Goal: Task Accomplishment & Management: Manage account settings

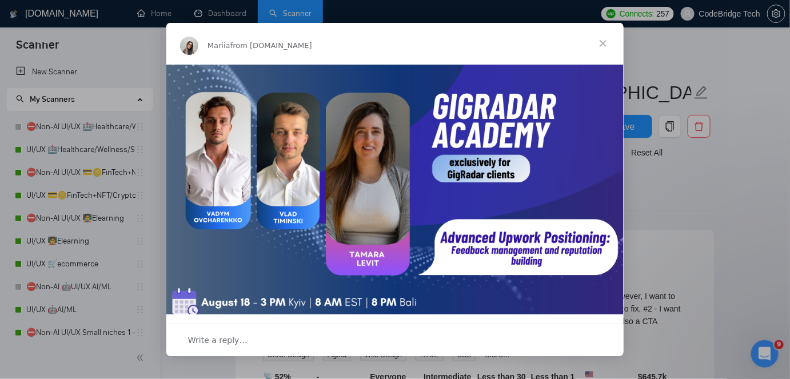
click at [601, 33] on span "Close" at bounding box center [602, 43] width 41 height 41
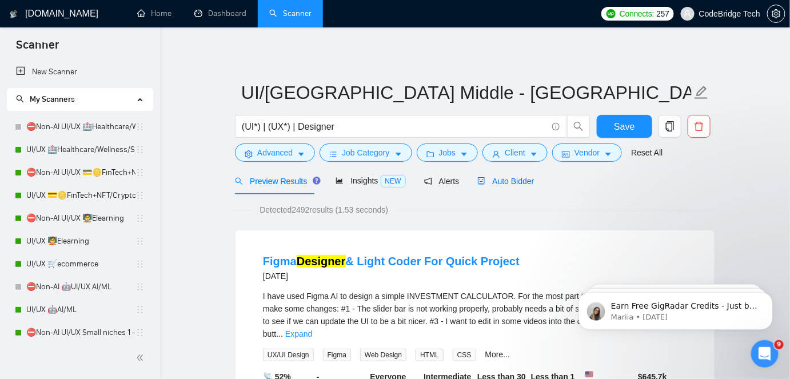
click at [497, 179] on span "Auto Bidder" at bounding box center [505, 181] width 57 height 9
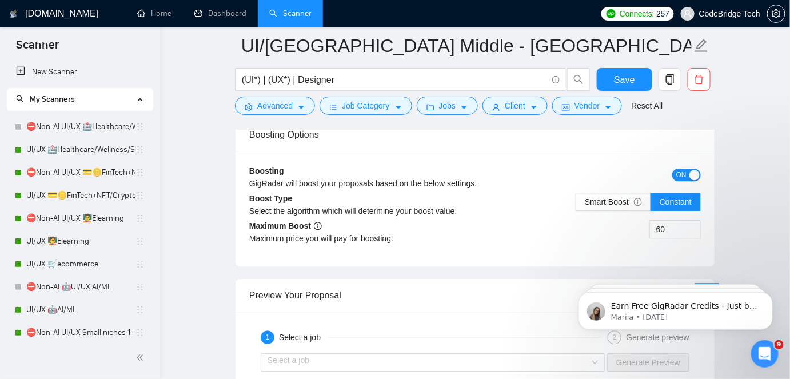
scroll to position [2338, 0]
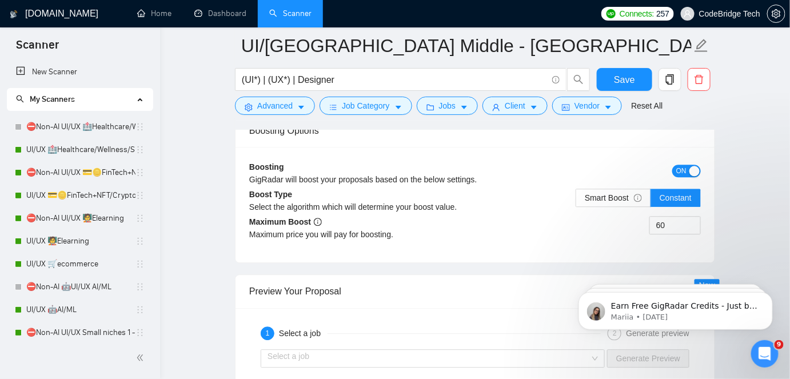
click at [678, 168] on span "ON" at bounding box center [681, 171] width 10 height 13
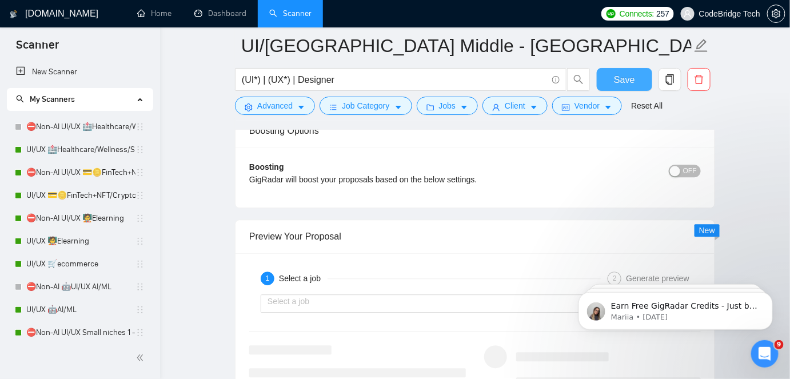
click at [625, 78] on span "Save" at bounding box center [624, 80] width 21 height 14
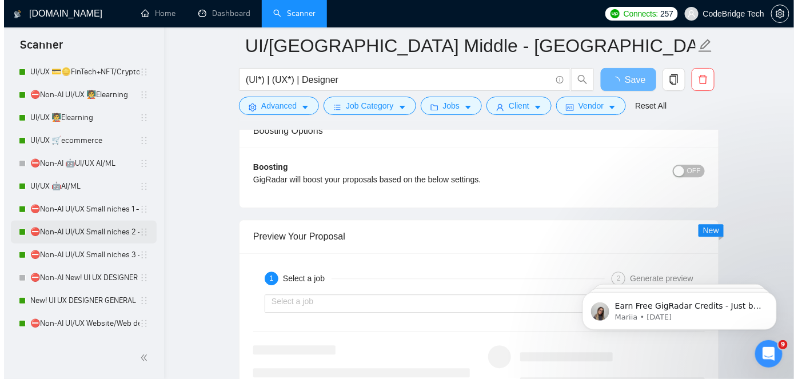
scroll to position [259, 0]
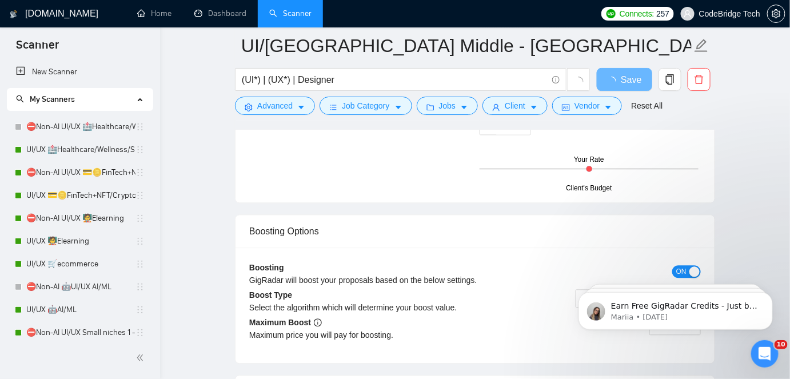
click at [684, 266] on span "ON" at bounding box center [681, 271] width 10 height 13
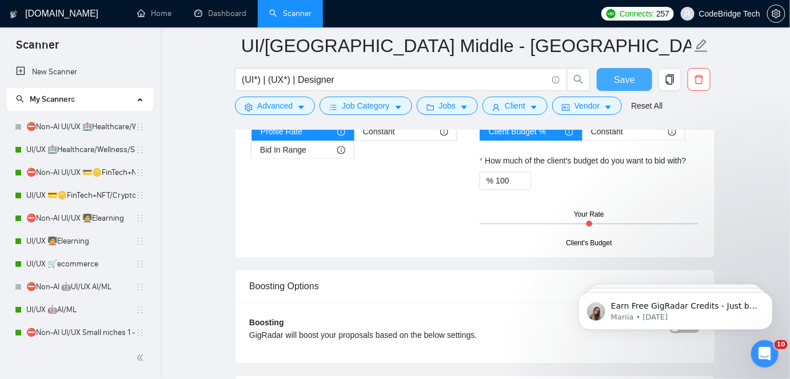
click at [630, 81] on span "Save" at bounding box center [624, 80] width 21 height 14
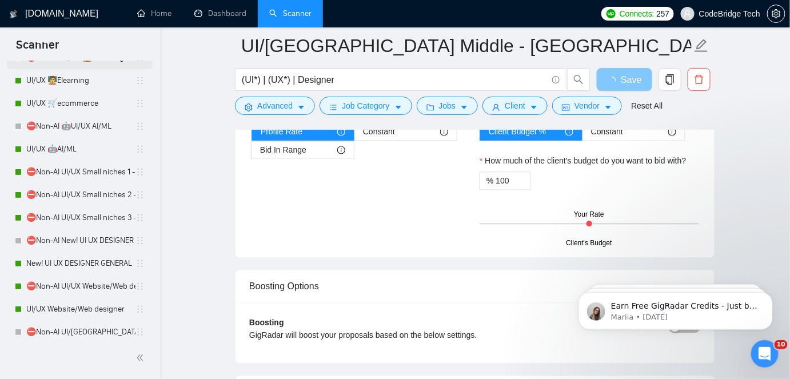
scroll to position [207, 0]
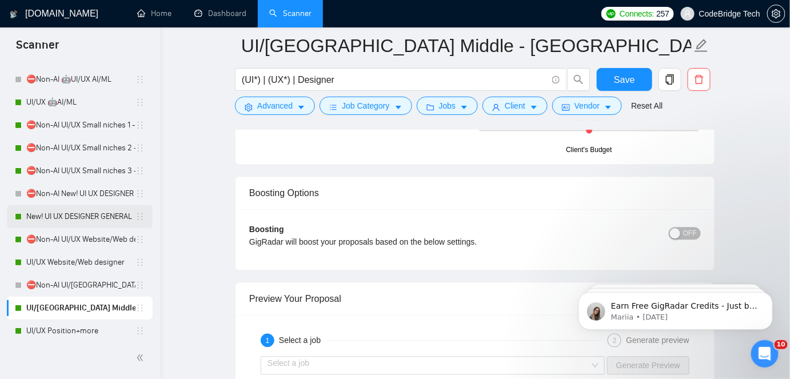
click at [69, 210] on link "New! UI UX DESIGNER GENERAL" at bounding box center [80, 216] width 109 height 23
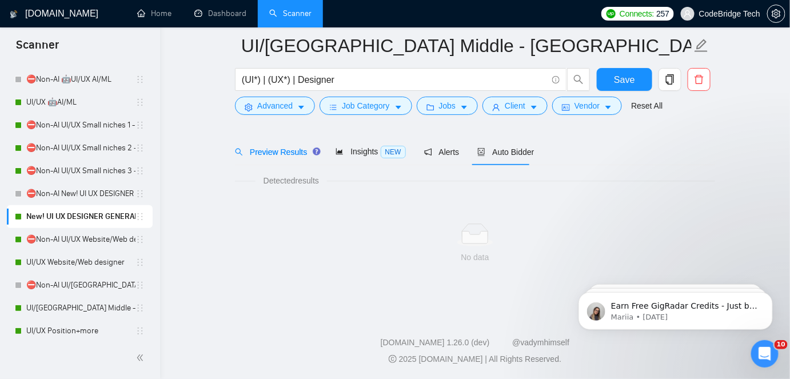
scroll to position [38, 0]
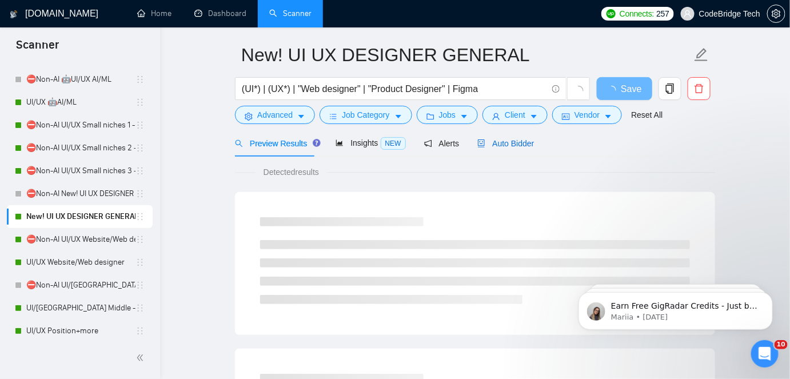
click at [518, 145] on span "Auto Bidder" at bounding box center [505, 143] width 57 height 9
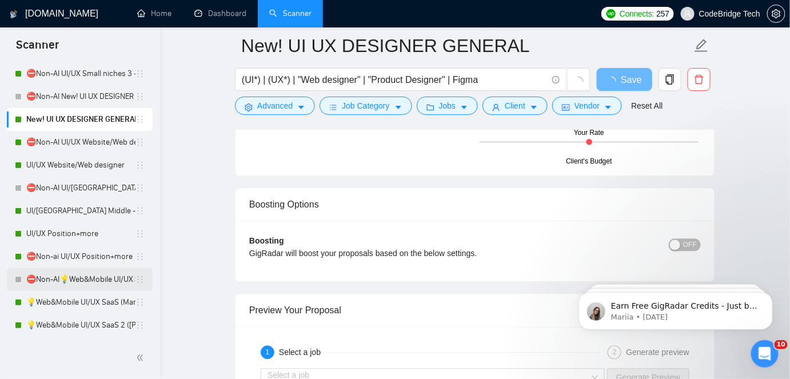
scroll to position [312, 0]
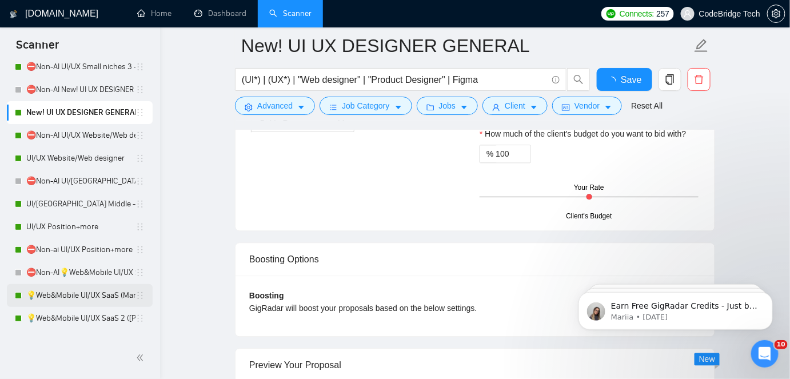
click at [58, 296] on link "💡Web&Mobile UI/UX SaaS (Mariia)" at bounding box center [80, 295] width 109 height 23
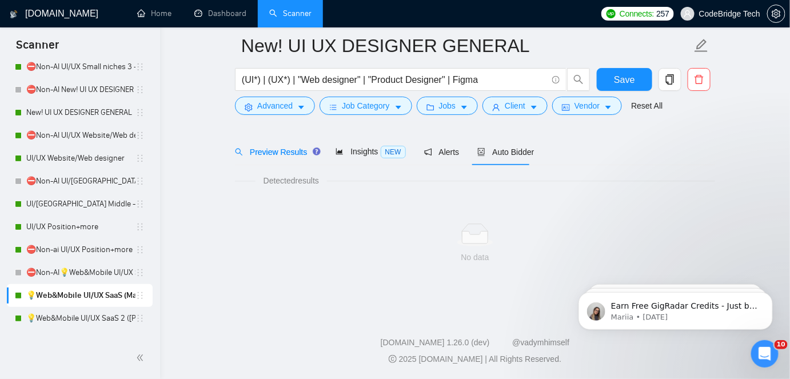
scroll to position [38, 0]
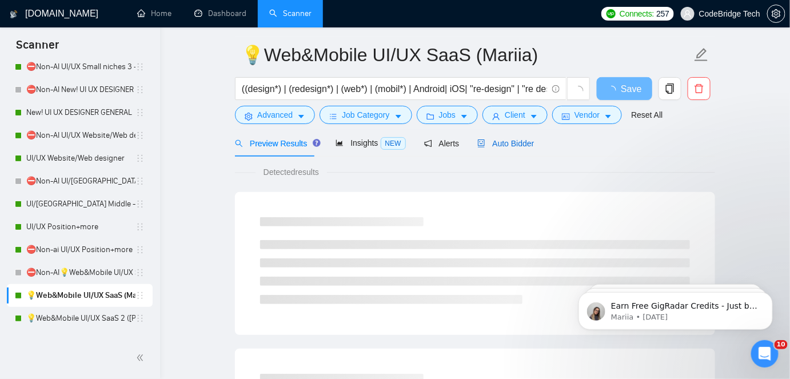
click at [520, 145] on span "Auto Bidder" at bounding box center [505, 143] width 57 height 9
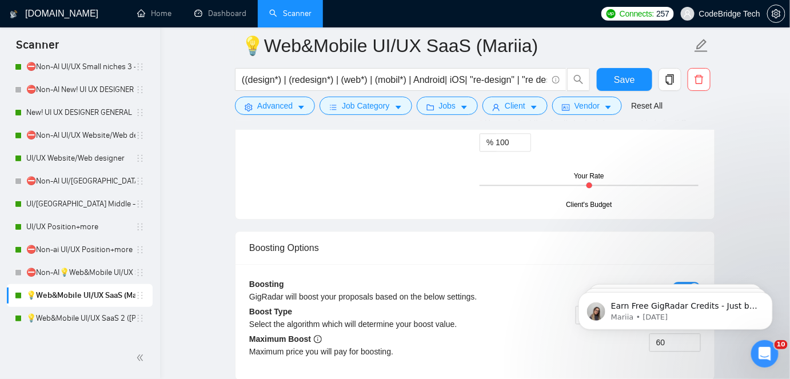
scroll to position [2273, 0]
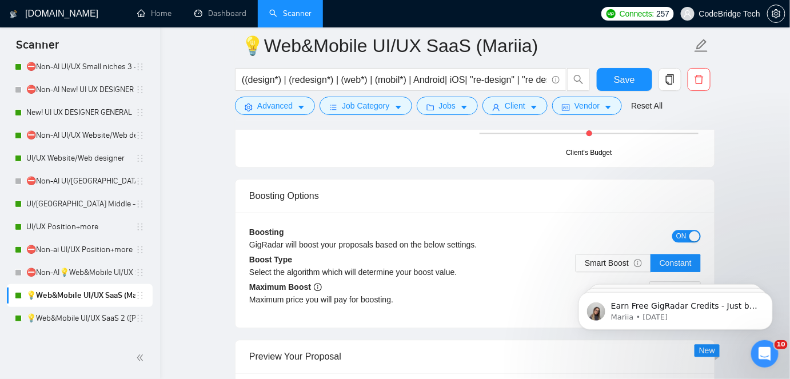
click at [692, 232] on div "button" at bounding box center [694, 236] width 10 height 10
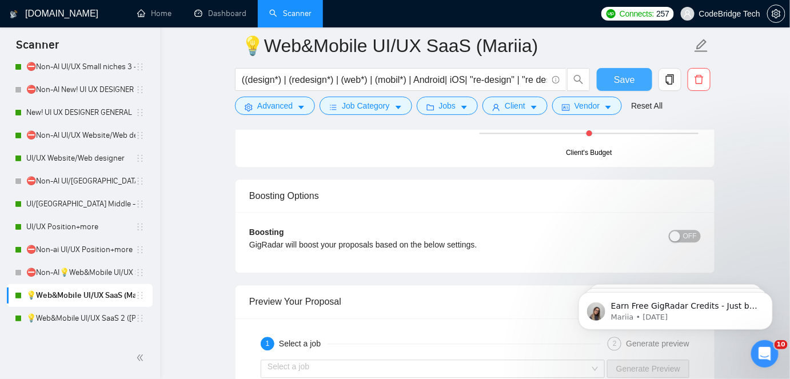
click at [634, 73] on span "Save" at bounding box center [624, 80] width 21 height 14
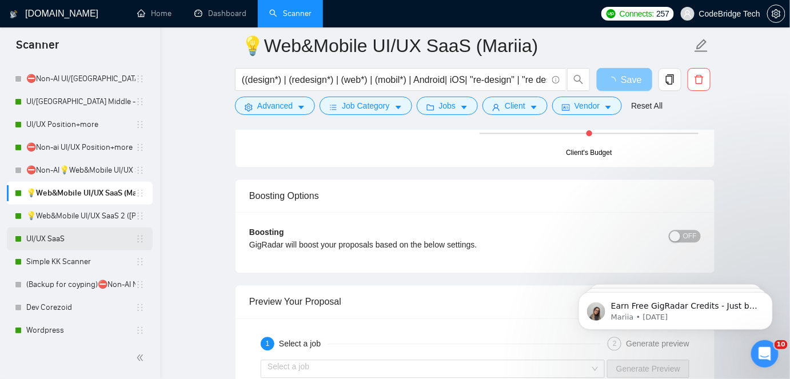
scroll to position [416, 0]
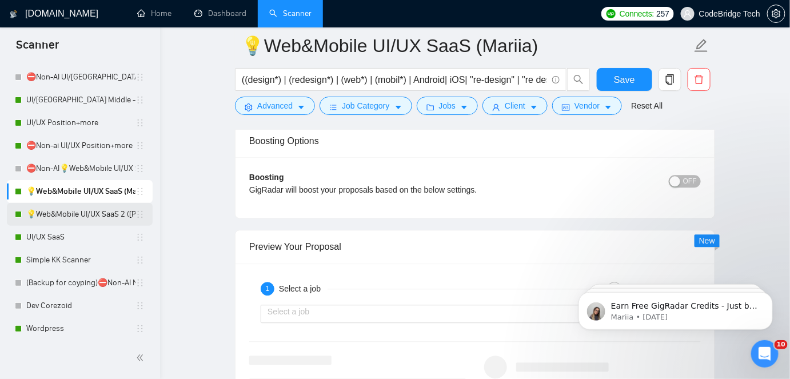
click at [89, 208] on link "💡Web&Mobile UI/UX SaaS 2 ([PERSON_NAME])" at bounding box center [80, 214] width 109 height 23
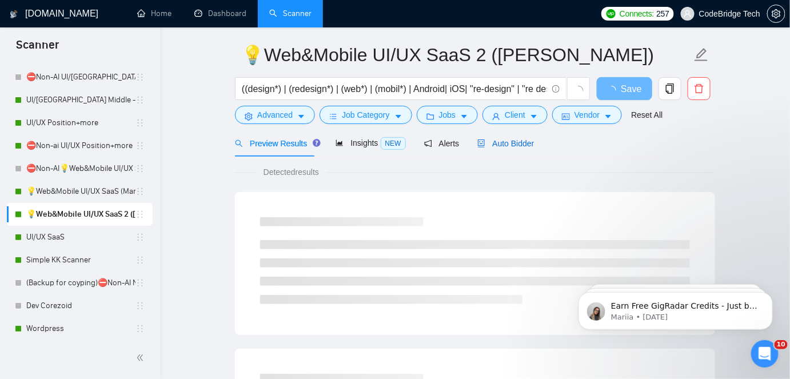
click at [480, 145] on icon "robot" at bounding box center [481, 143] width 8 height 8
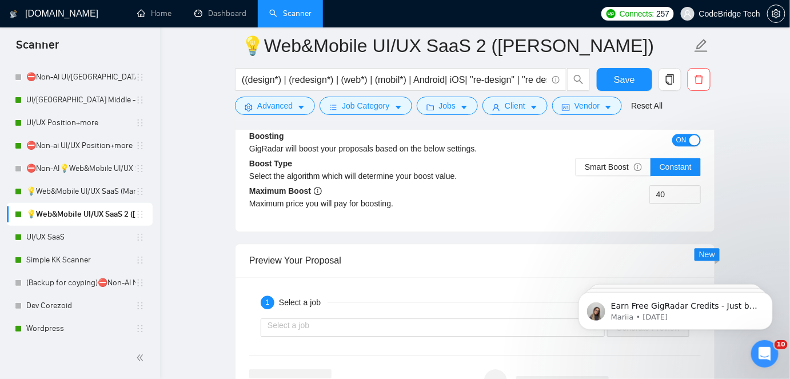
scroll to position [2324, 0]
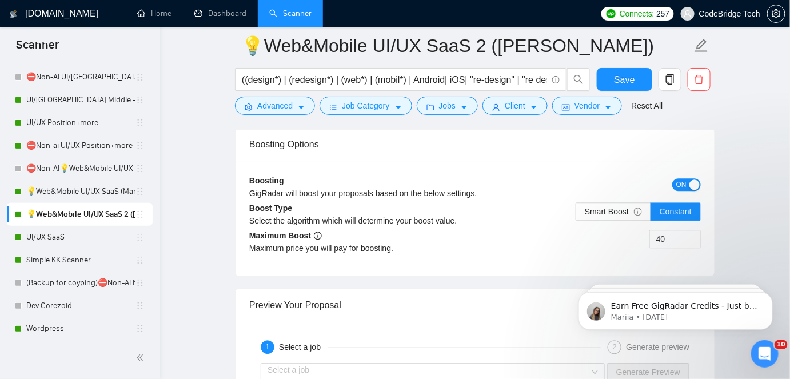
click at [682, 179] on span "ON" at bounding box center [681, 184] width 10 height 13
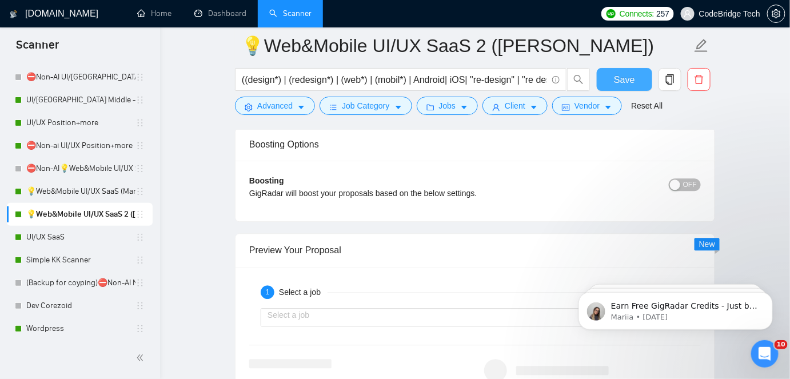
click at [634, 74] on button "Save" at bounding box center [624, 79] width 55 height 23
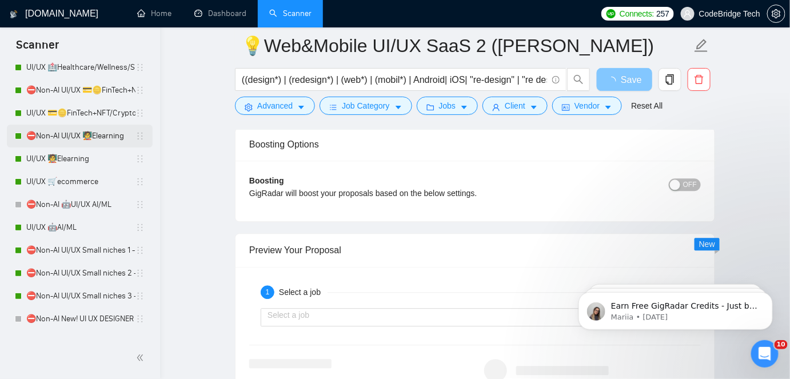
scroll to position [155, 0]
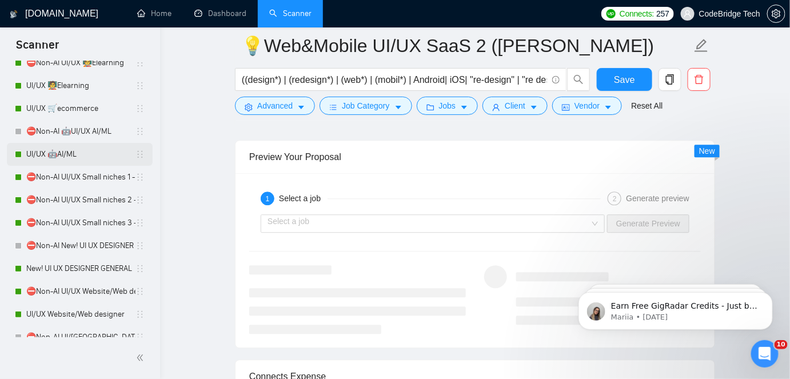
click at [72, 158] on link "UI/UX 🤖AI/ML" at bounding box center [80, 154] width 109 height 23
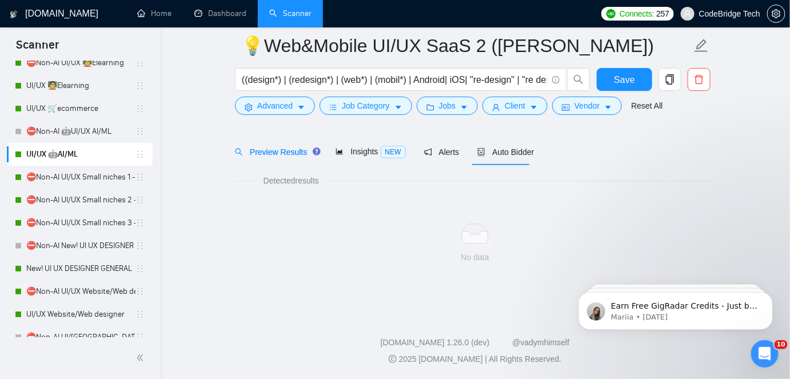
scroll to position [38, 0]
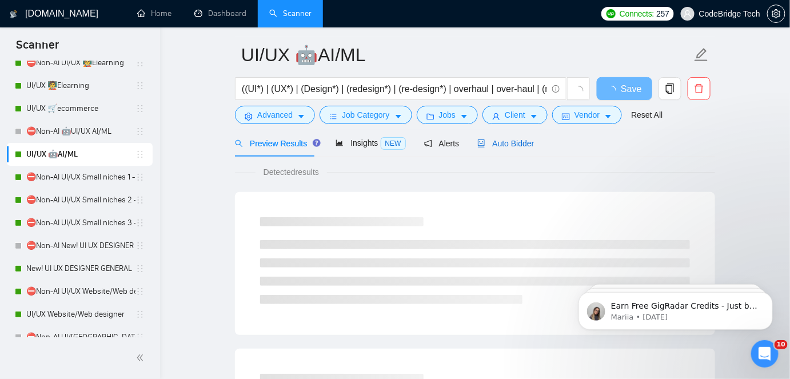
click at [499, 142] on span "Auto Bidder" at bounding box center [505, 143] width 57 height 9
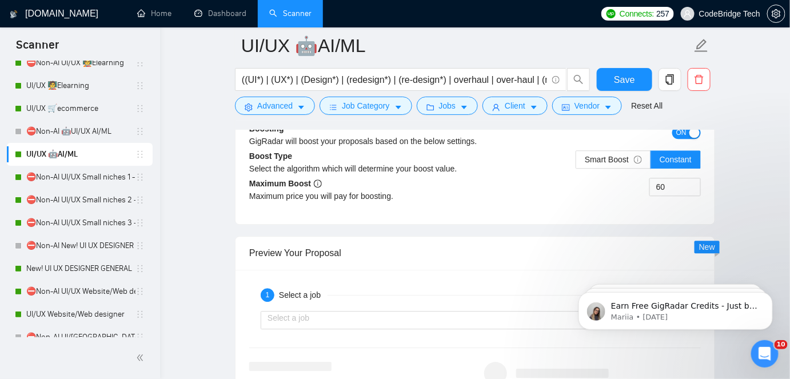
scroll to position [2324, 0]
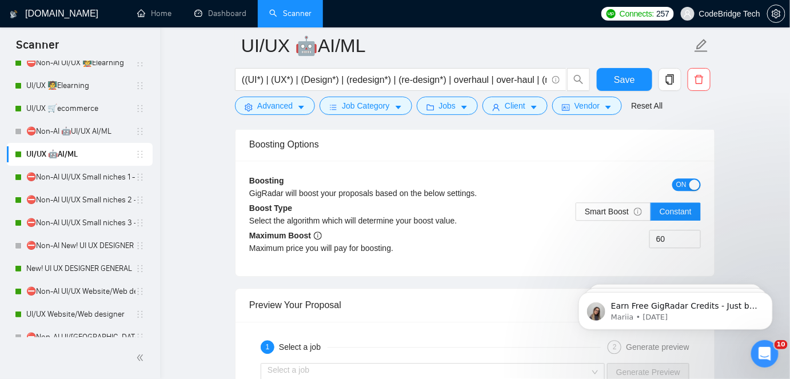
click at [682, 178] on span "ON" at bounding box center [681, 184] width 10 height 13
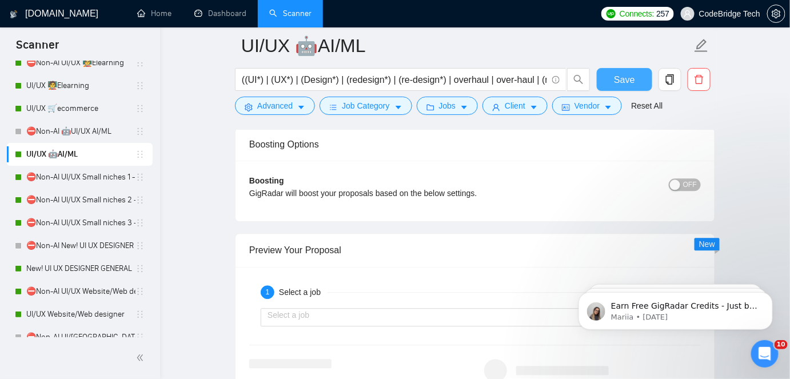
click at [637, 73] on button "Save" at bounding box center [624, 79] width 55 height 23
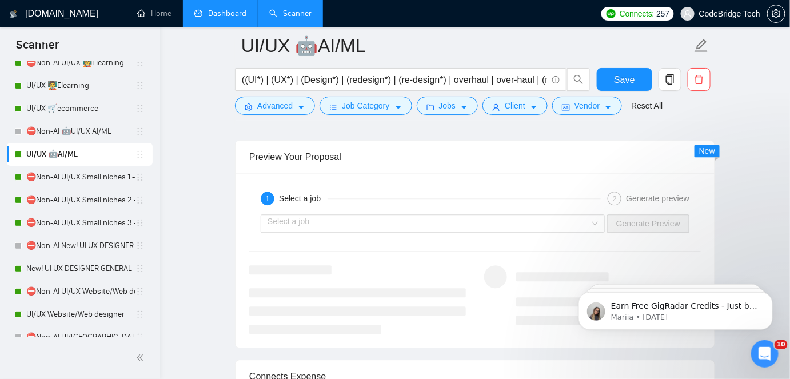
click at [217, 9] on link "Dashboard" at bounding box center [220, 14] width 52 height 10
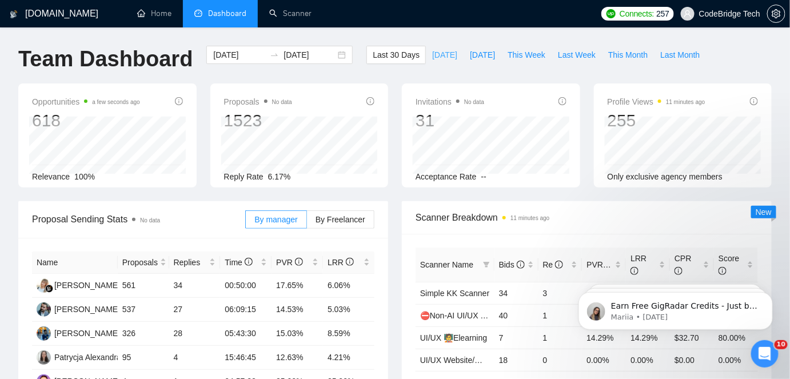
click at [436, 54] on span "[DATE]" at bounding box center [444, 55] width 25 height 13
type input "[DATE]"
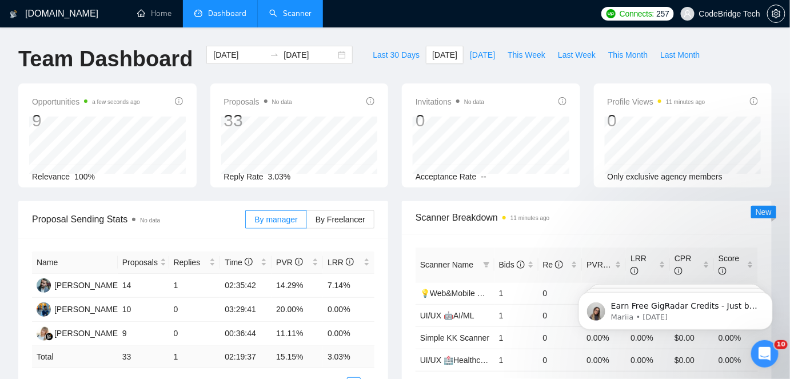
click at [309, 13] on link "Scanner" at bounding box center [290, 14] width 42 height 10
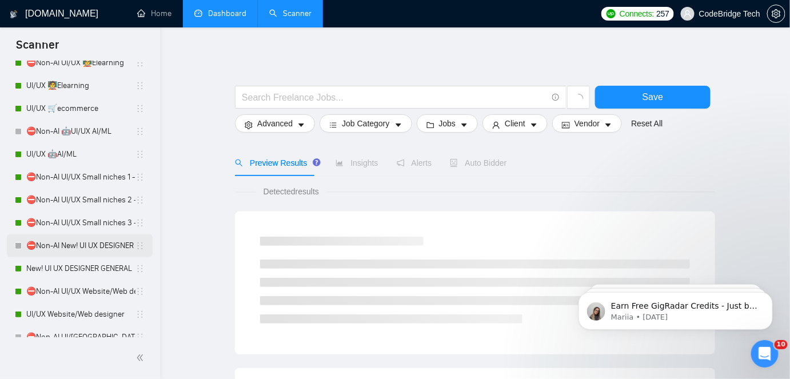
scroll to position [312, 0]
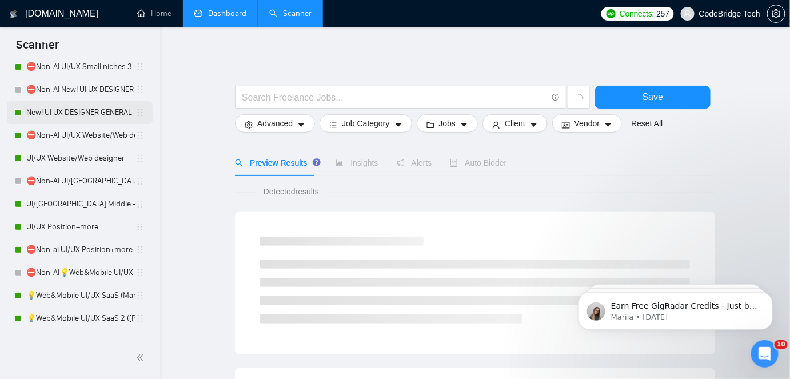
click at [71, 114] on link "New! UI UX DESIGNER GENERAL" at bounding box center [80, 112] width 109 height 23
